Goal: Information Seeking & Learning: Learn about a topic

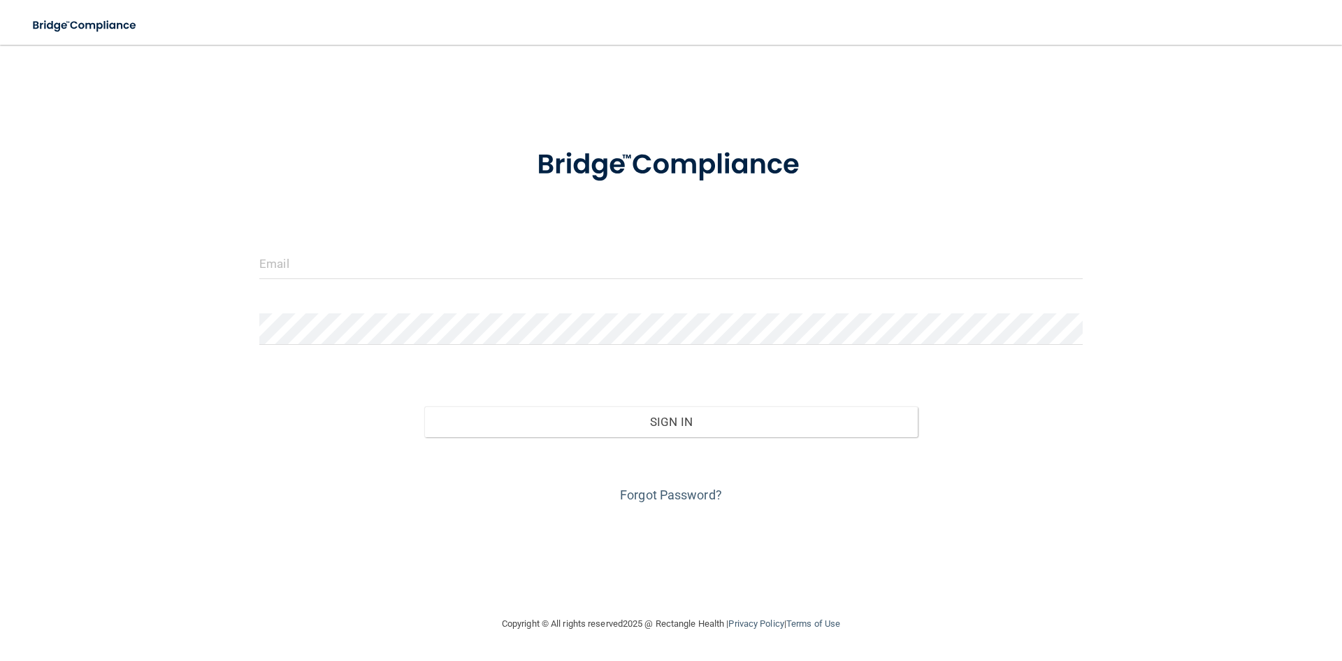
drag, startPoint x: 328, startPoint y: 248, endPoint x: 333, endPoint y: 254, distance: 7.4
click at [331, 252] on form "Invalid email/password. You don't have permission to access that page. Sign In …" at bounding box center [671, 318] width 824 height 378
click at [350, 271] on input "email" at bounding box center [671, 262] width 824 height 31
type input "[PERSON_NAME][EMAIL_ADDRESS][DOMAIN_NAME]"
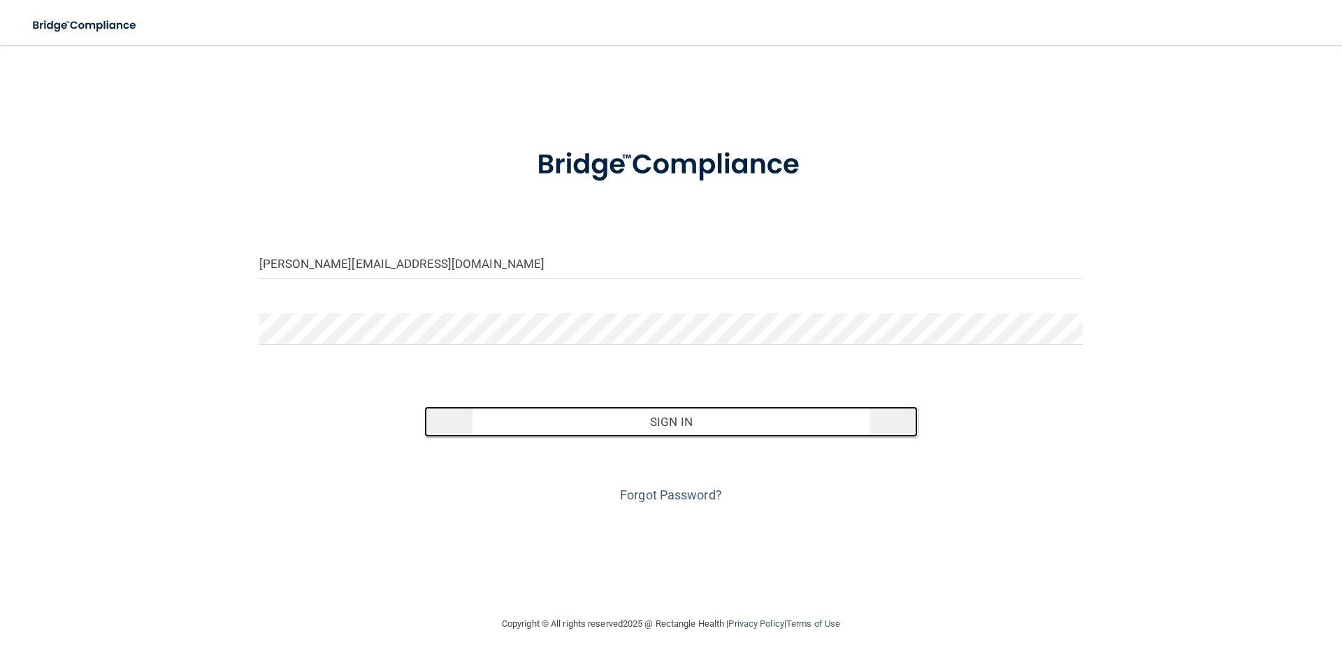
drag, startPoint x: 661, startPoint y: 422, endPoint x: 668, endPoint y: 422, distance: 7.7
click at [666, 422] on button "Sign In" at bounding box center [671, 421] width 494 height 31
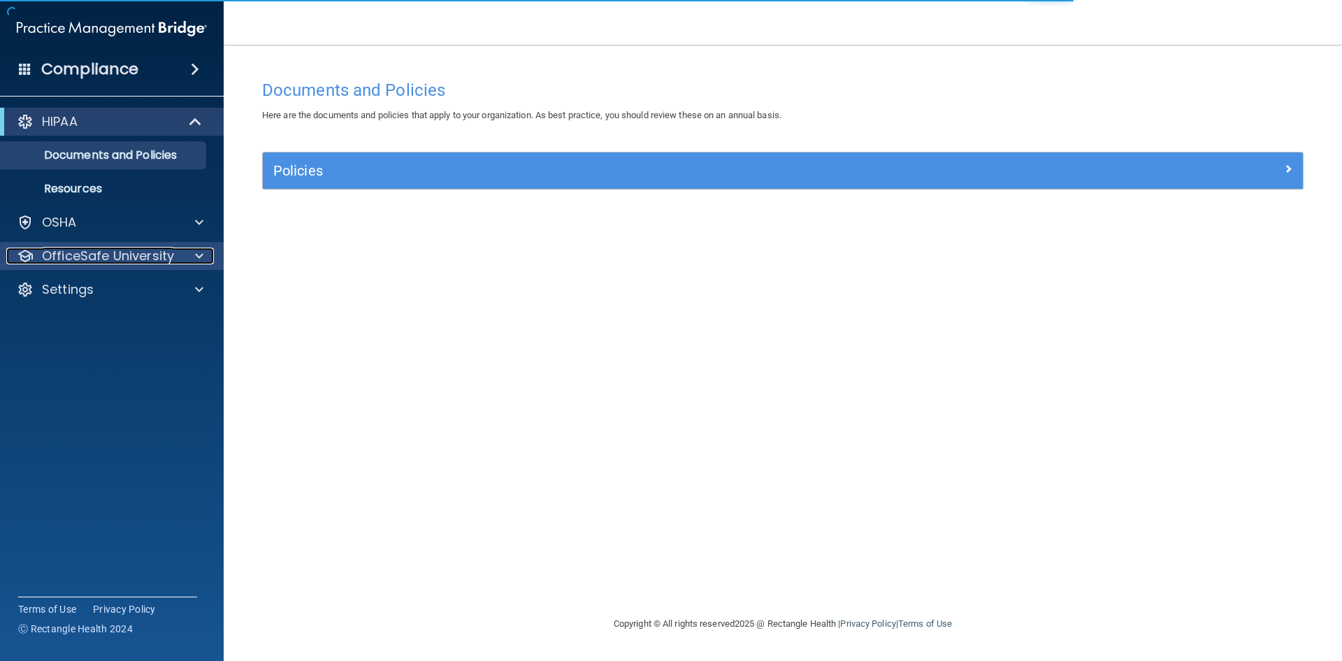
click at [89, 253] on p "OfficeSafe University" at bounding box center [108, 255] width 132 height 17
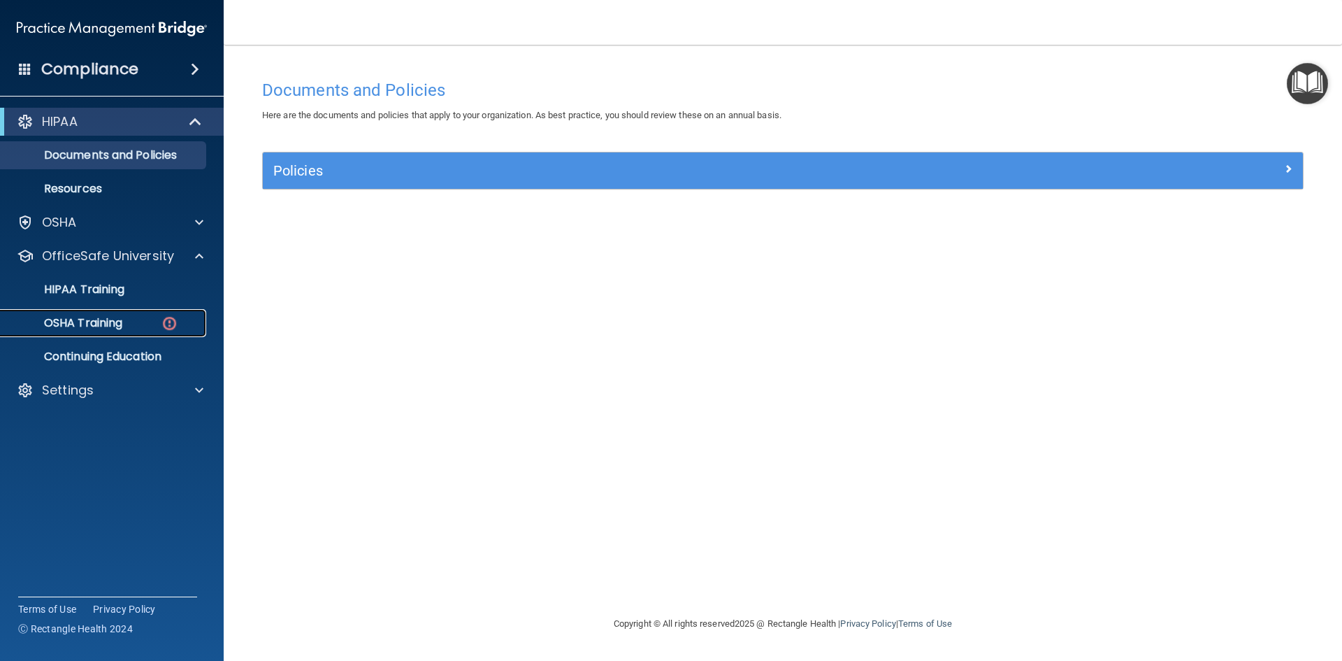
click at [94, 319] on p "OSHA Training" at bounding box center [65, 323] width 113 height 14
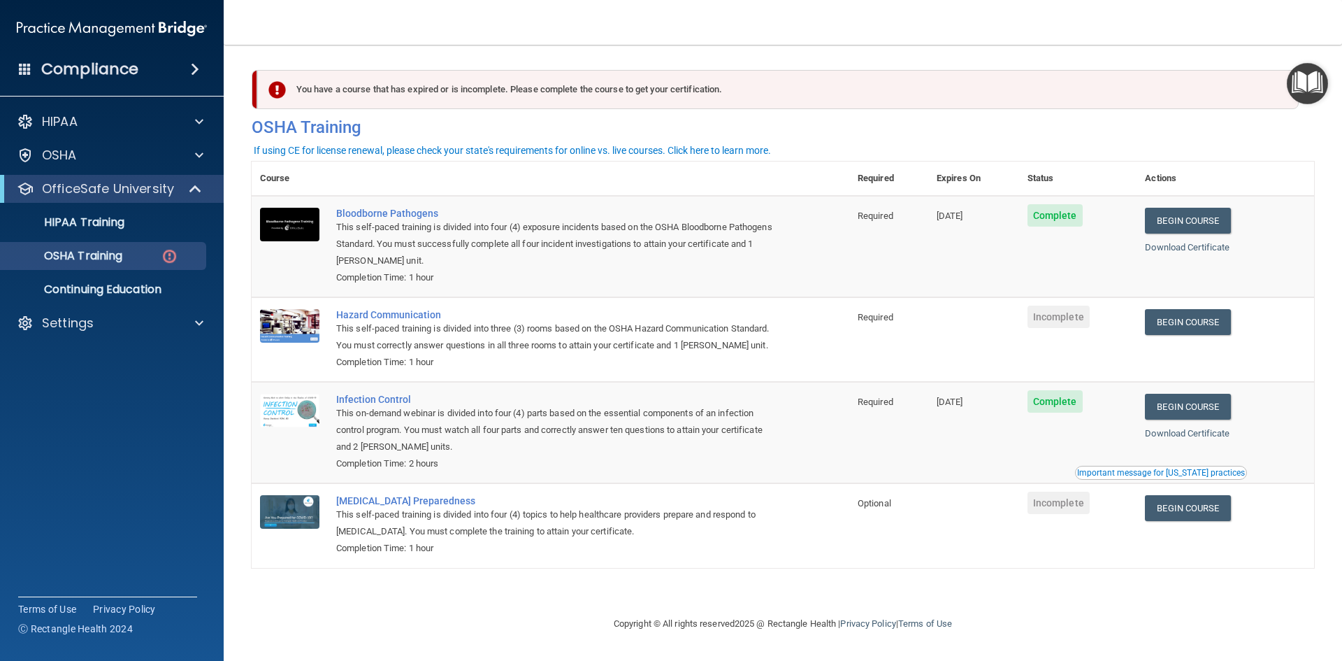
click at [1195, 531] on td "Begin Course Download Certificate" at bounding box center [1226, 525] width 178 height 84
click at [1186, 511] on link "Begin Course" at bounding box center [1187, 508] width 85 height 26
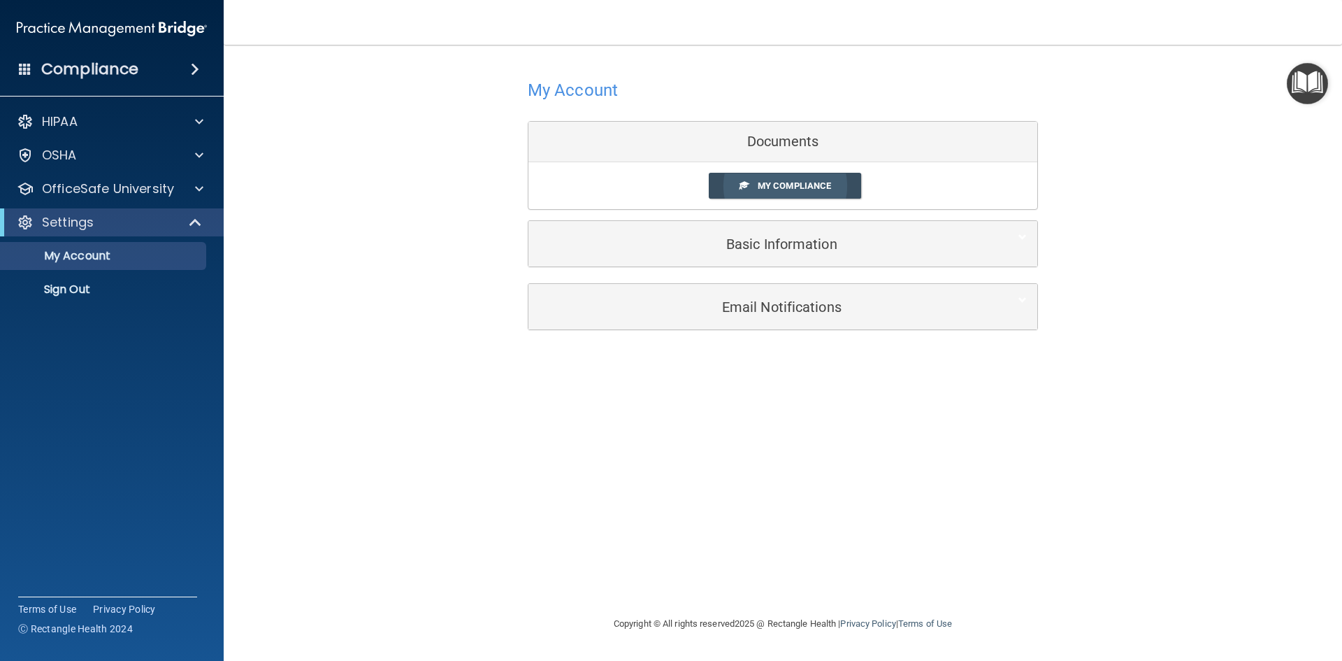
click at [777, 186] on span "My Compliance" at bounding box center [794, 185] width 73 height 10
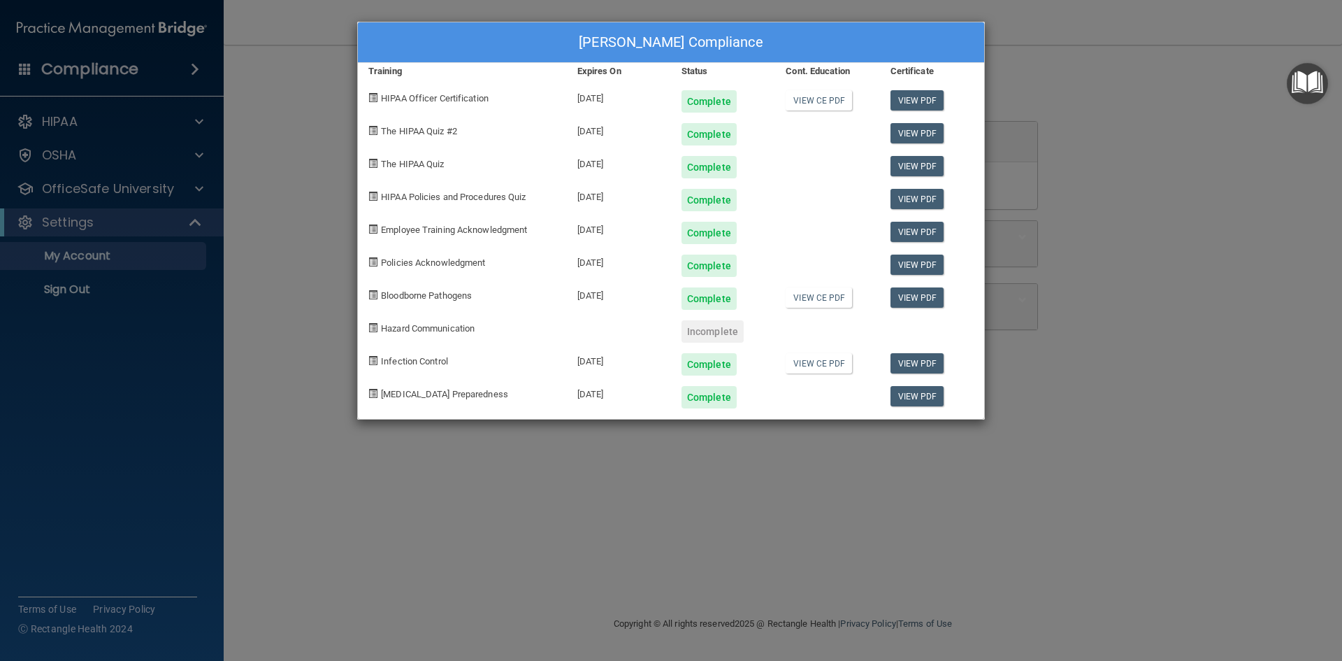
click at [103, 193] on div "[PERSON_NAME] Compliance Training Expires On Status Cont. Education Certificate…" at bounding box center [671, 330] width 1342 height 661
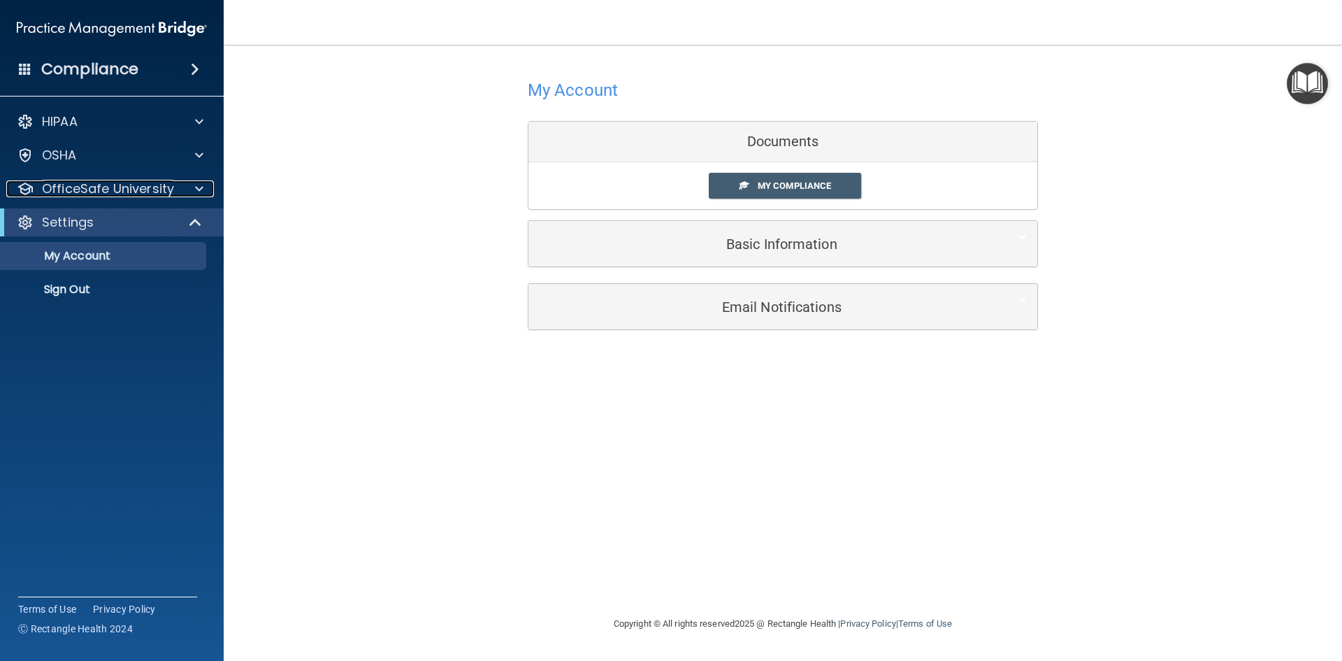
click at [106, 190] on p "OfficeSafe University" at bounding box center [108, 188] width 132 height 17
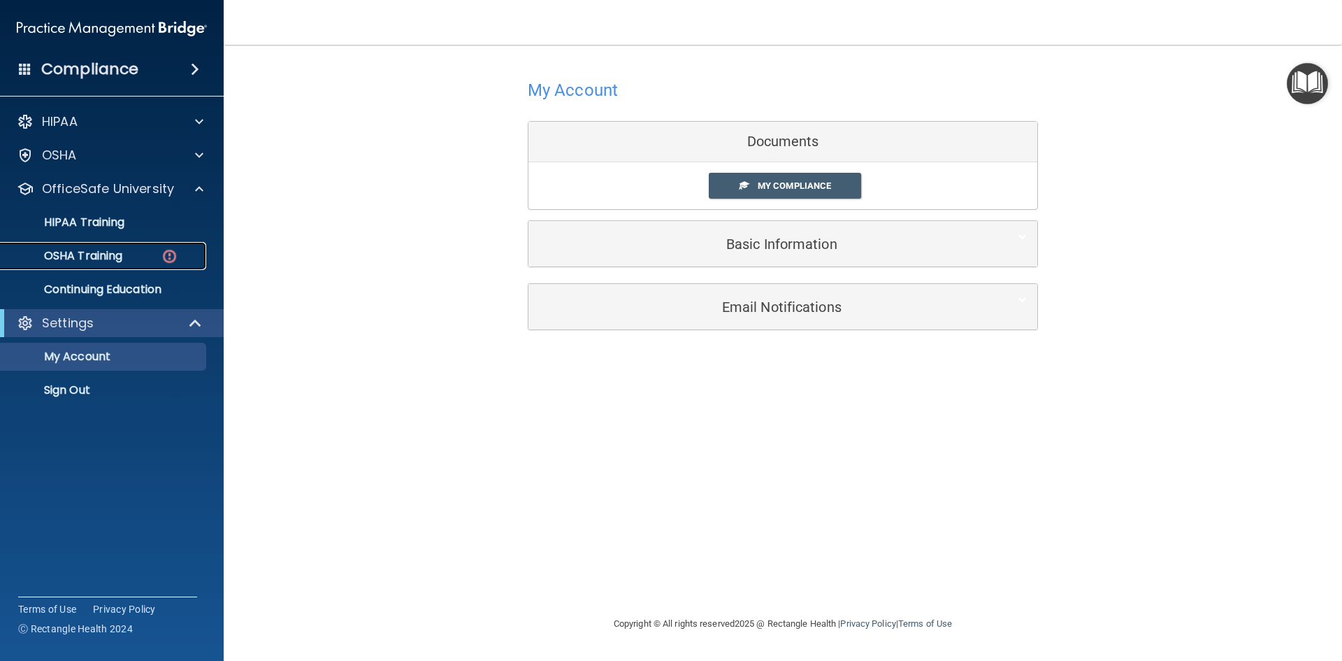
click at [120, 252] on p "OSHA Training" at bounding box center [65, 256] width 113 height 14
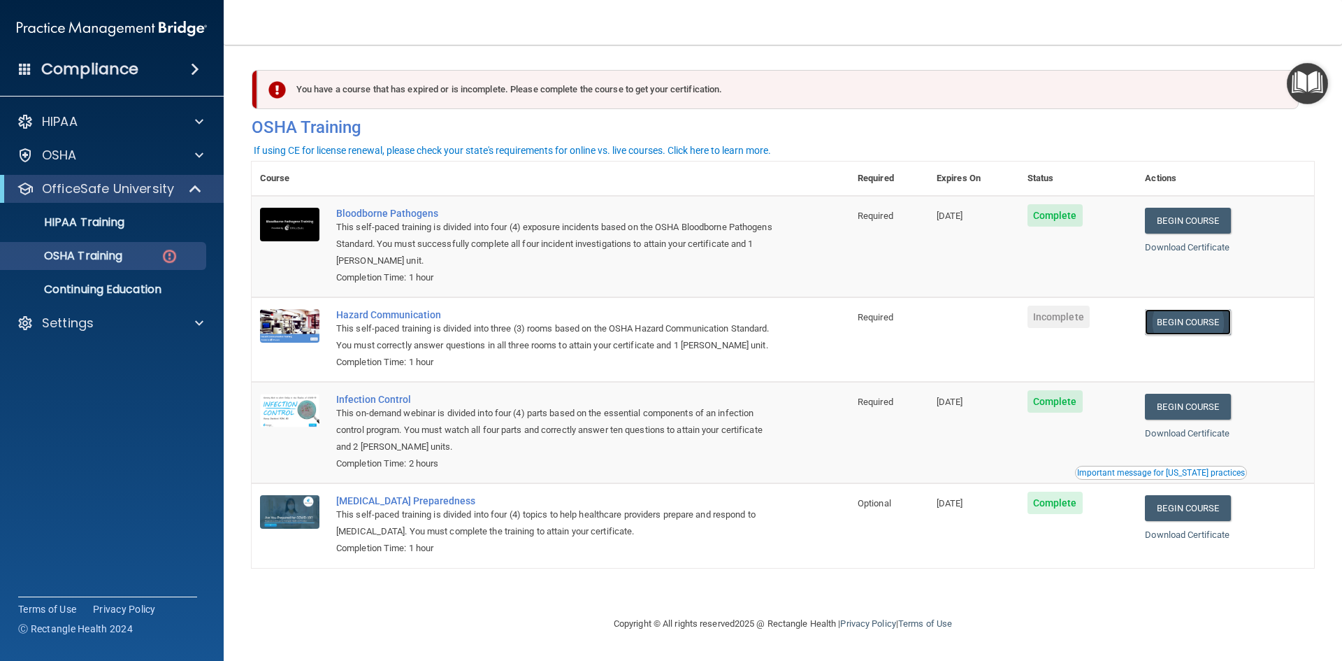
click at [1179, 329] on link "Begin Course" at bounding box center [1187, 322] width 85 height 26
click at [1188, 321] on link "Begin Course" at bounding box center [1187, 322] width 85 height 26
